Goal: Obtain resource: Download file/media

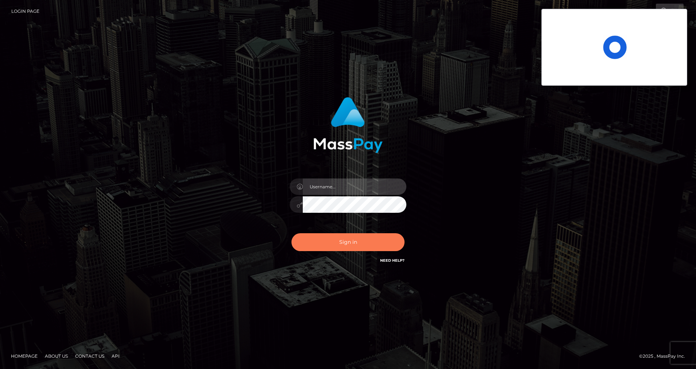
type input "[PERSON_NAME].silversocial"
click at [330, 240] on button "Sign in" at bounding box center [347, 242] width 113 height 18
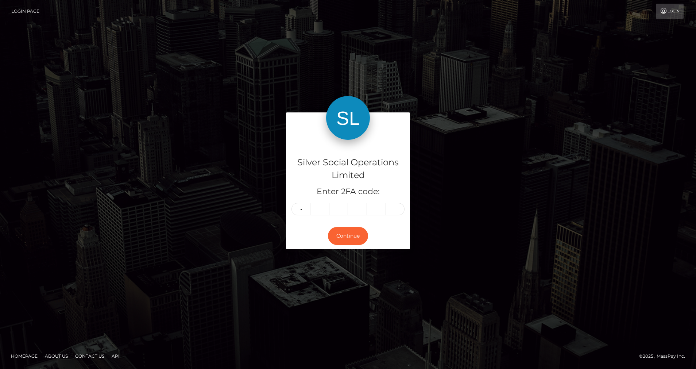
type input "4"
type input "8"
type input "7"
type input "0"
type input "3"
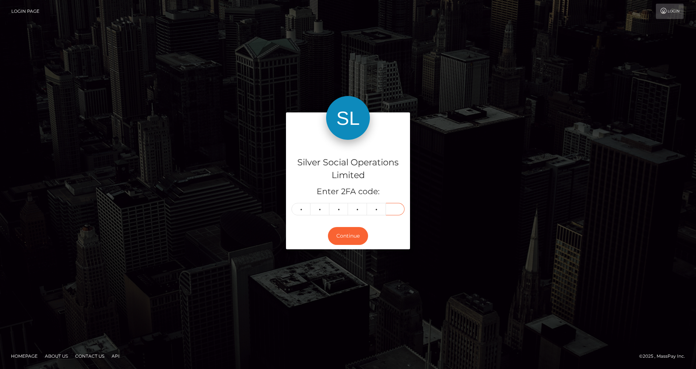
type input "7"
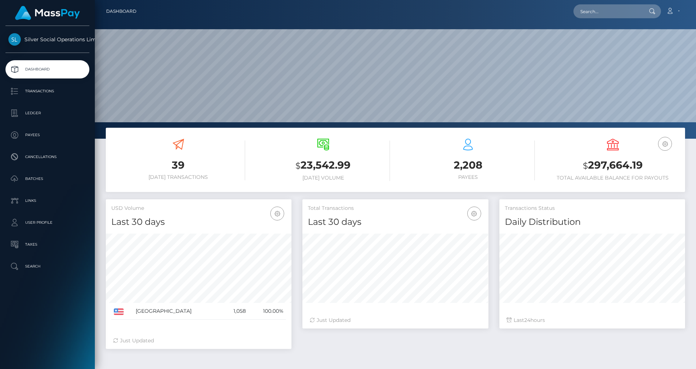
scroll to position [129, 186]
click at [36, 111] on p "Ledger" at bounding box center [47, 113] width 78 height 11
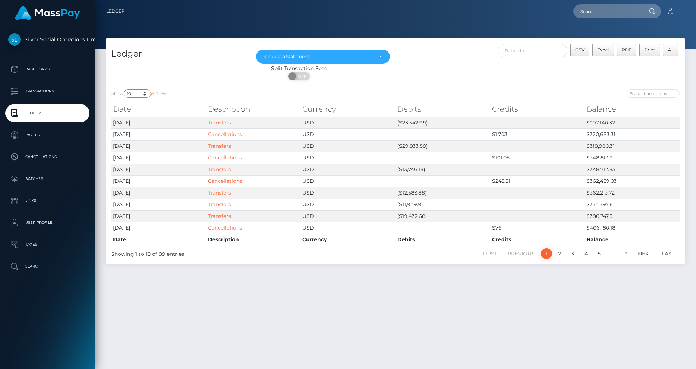
click at [145, 94] on select "10 25 50 100 250" at bounding box center [137, 93] width 27 height 8
select select "50"
click at [124, 89] on select "10 25 50 100 250" at bounding box center [137, 93] width 27 height 8
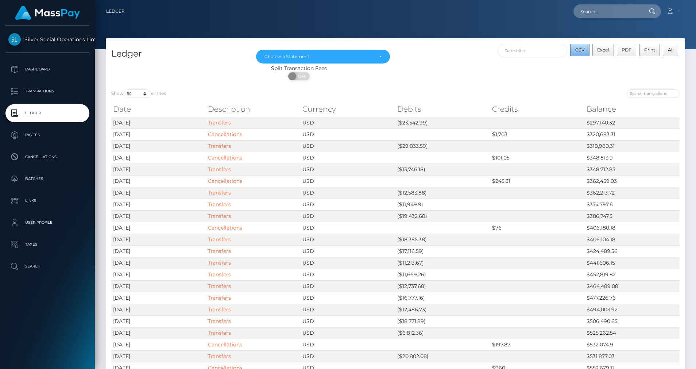
click at [581, 50] on span "CSV" at bounding box center [579, 49] width 9 height 5
click at [365, 51] on div "Choose a Statement" at bounding box center [323, 57] width 134 height 14
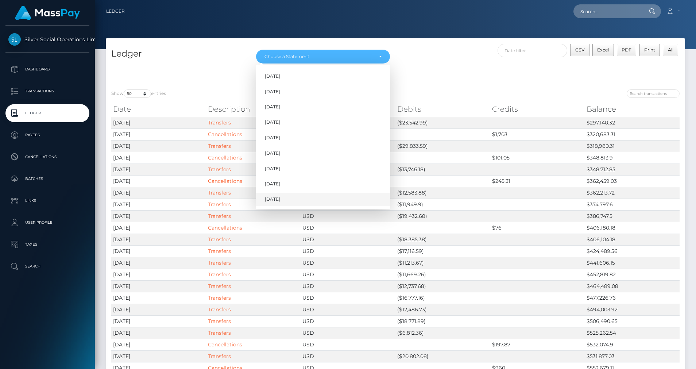
click at [274, 198] on span "[DATE]" at bounding box center [272, 199] width 15 height 7
select select "[DATE]"
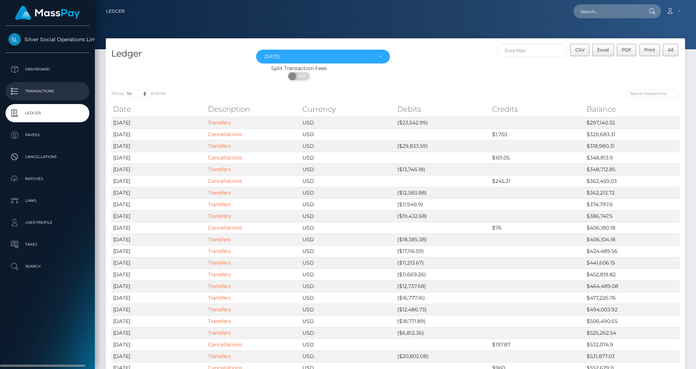
click at [37, 92] on p "Transactions" at bounding box center [47, 91] width 78 height 11
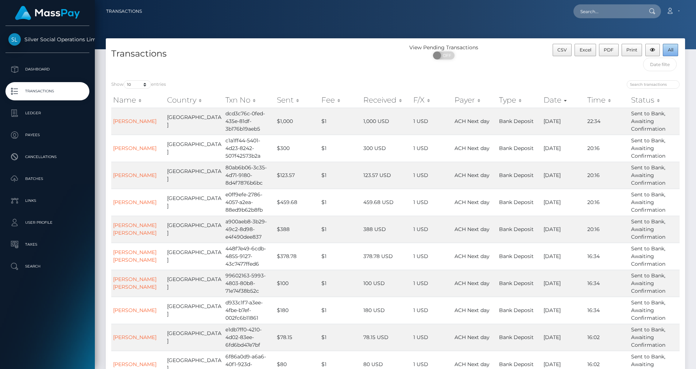
click at [668, 49] on span "All" at bounding box center [670, 49] width 5 height 5
